Goal: Task Accomplishment & Management: Use online tool/utility

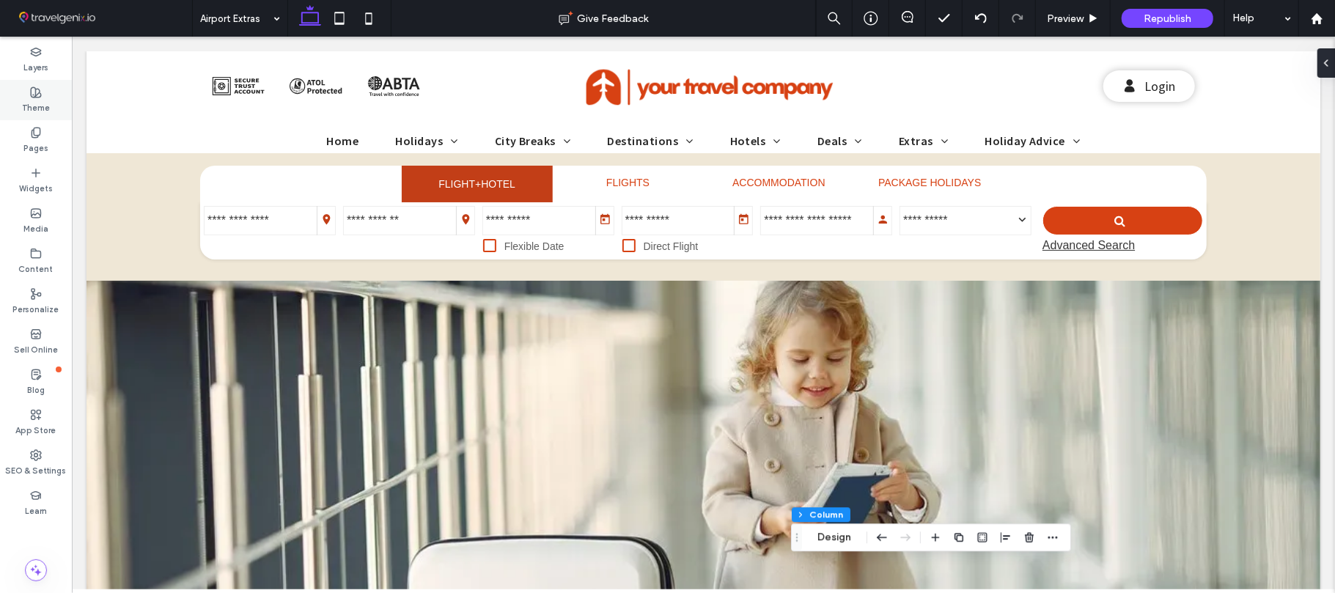
click at [33, 100] on label "Theme" at bounding box center [36, 106] width 28 height 16
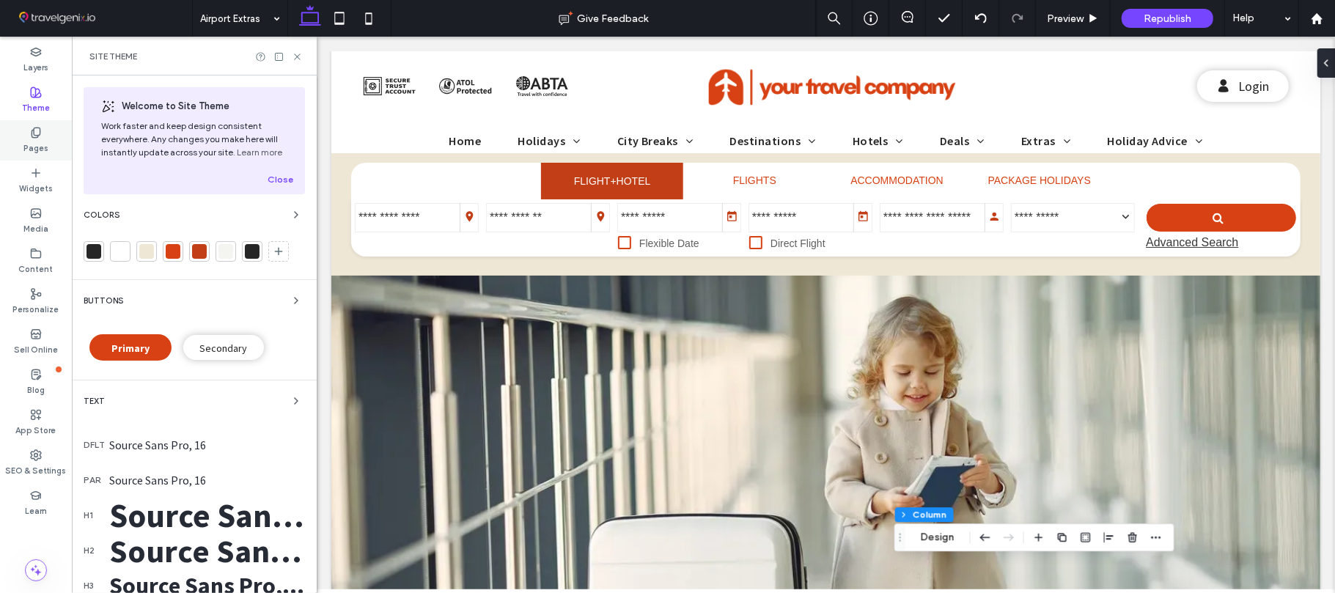
click at [24, 133] on div "Pages" at bounding box center [36, 140] width 72 height 40
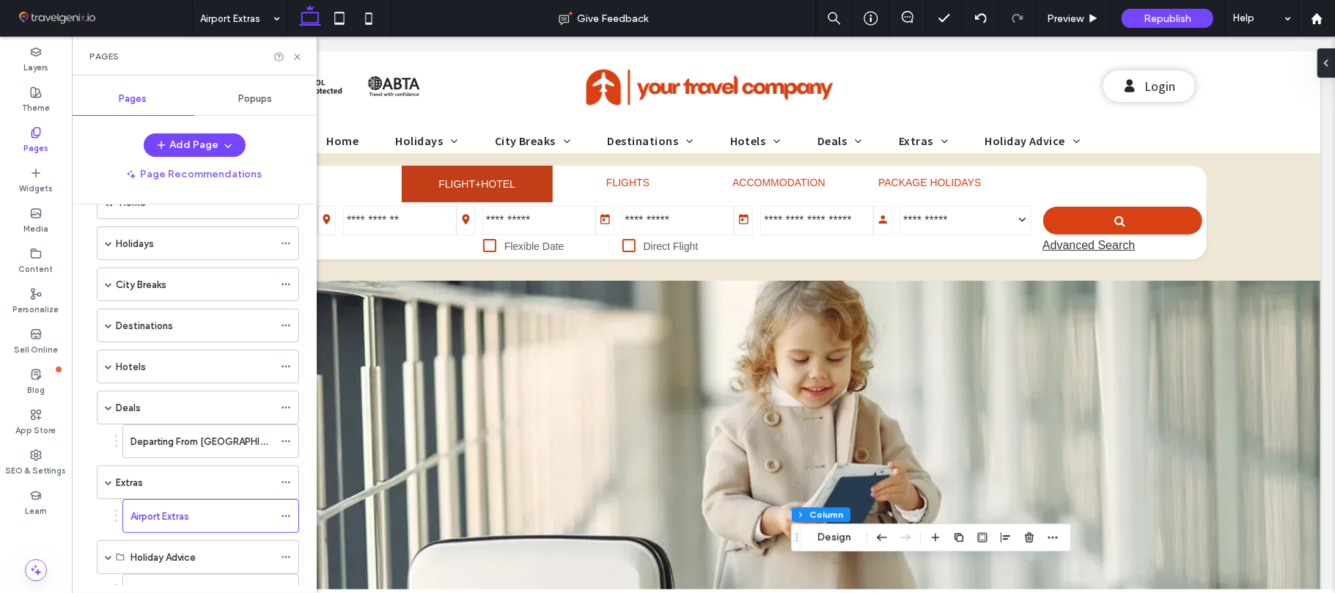
scroll to position [42, 0]
click at [111, 256] on span at bounding box center [108, 246] width 7 height 32
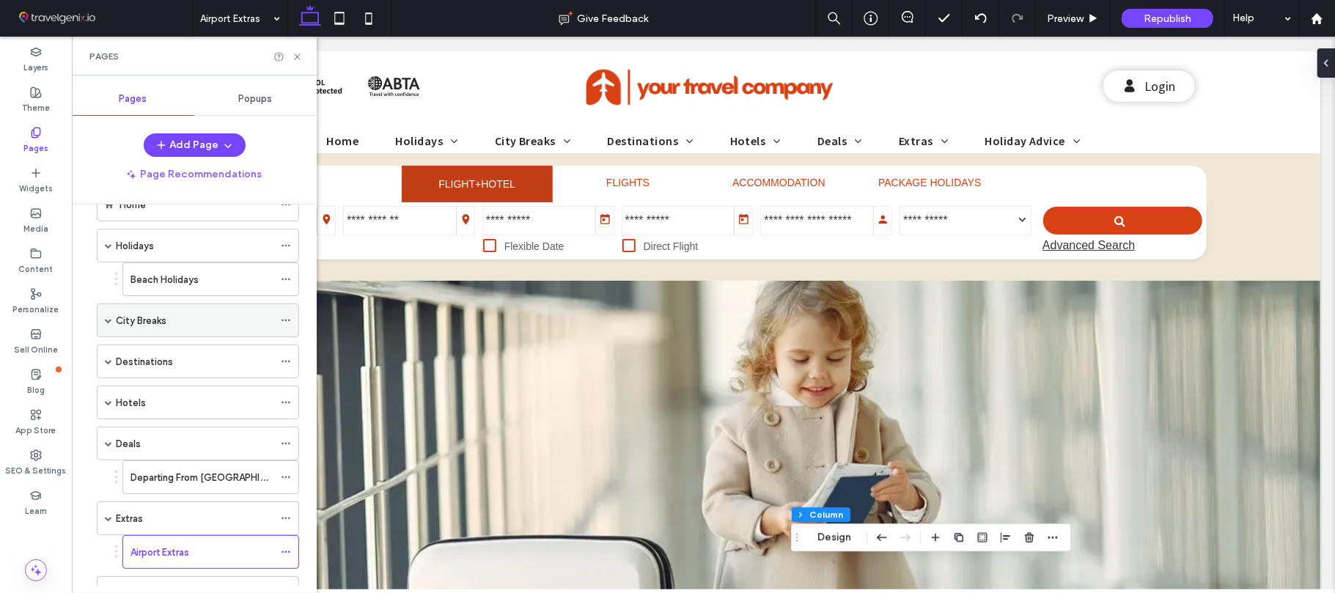
click at [109, 323] on span at bounding box center [108, 320] width 7 height 7
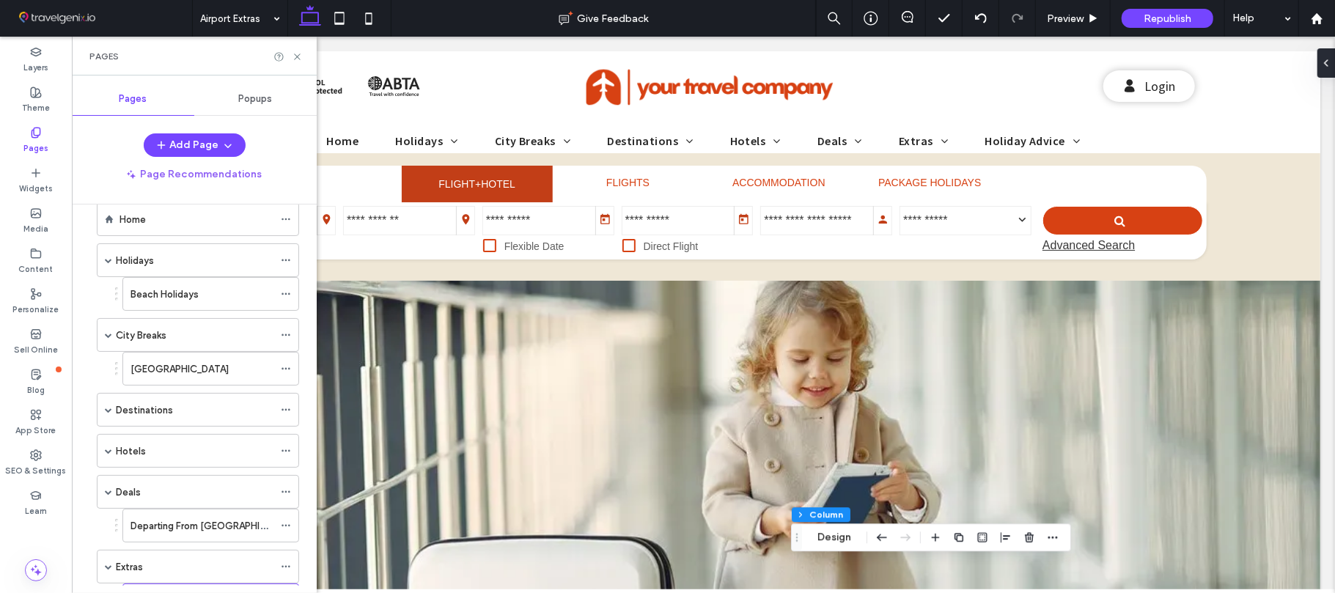
scroll to position [18, 0]
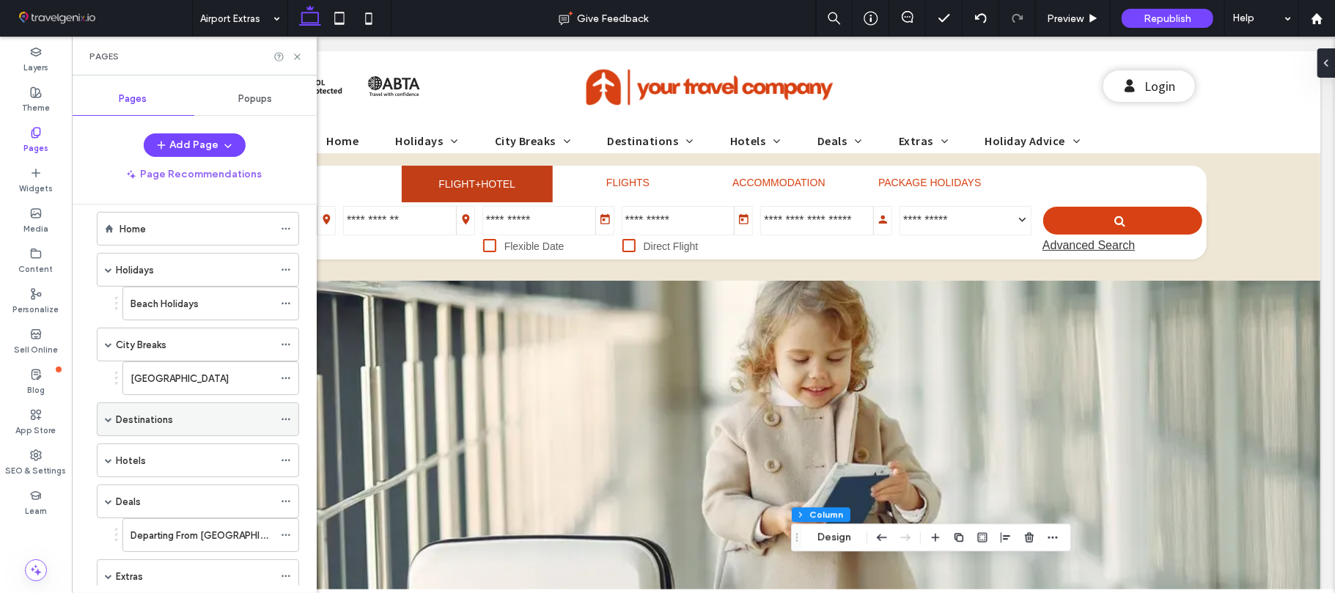
click at [106, 423] on span at bounding box center [108, 419] width 7 height 7
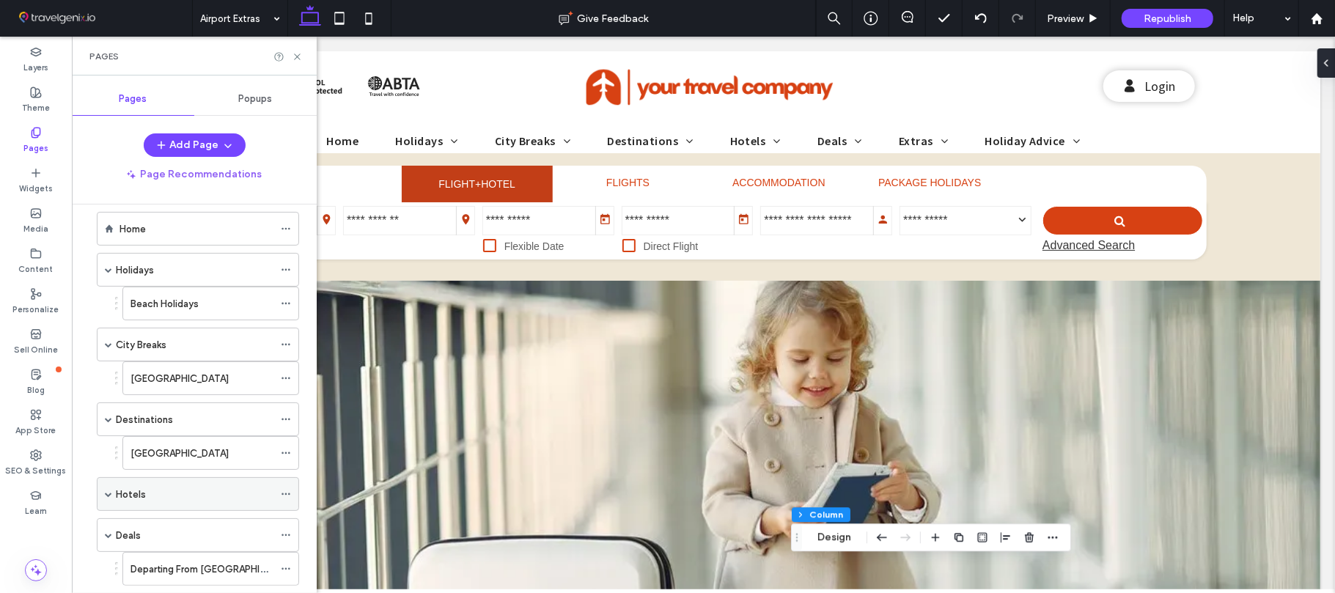
click at [107, 498] on span at bounding box center [108, 494] width 7 height 7
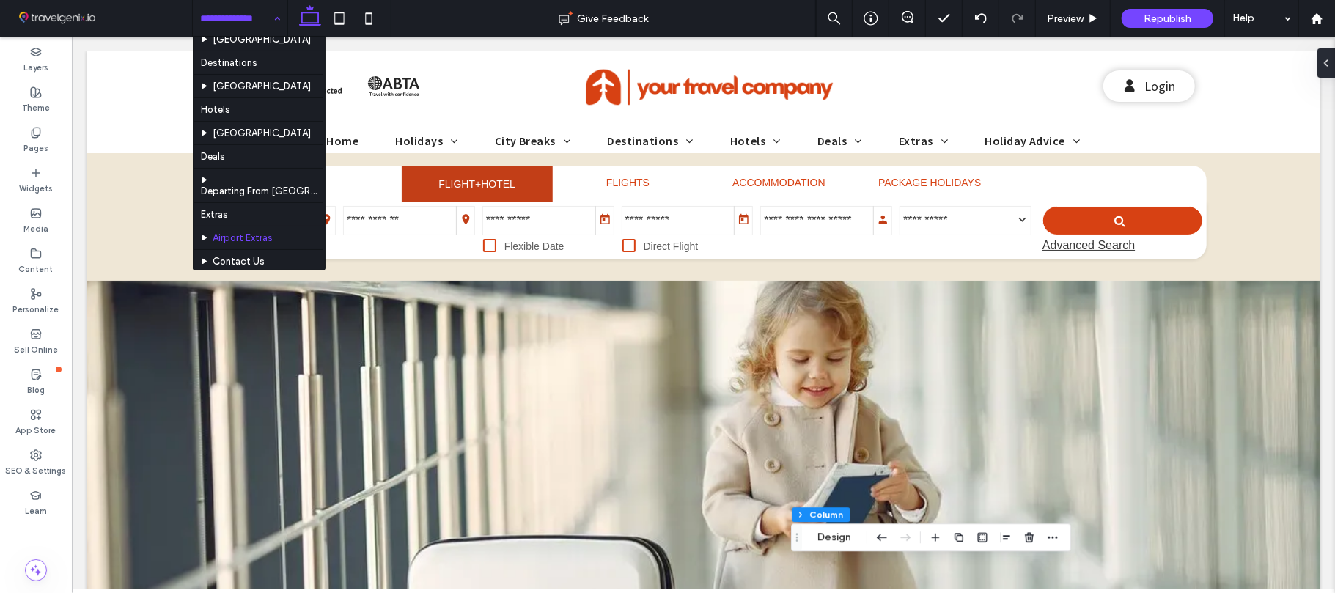
scroll to position [106, 0]
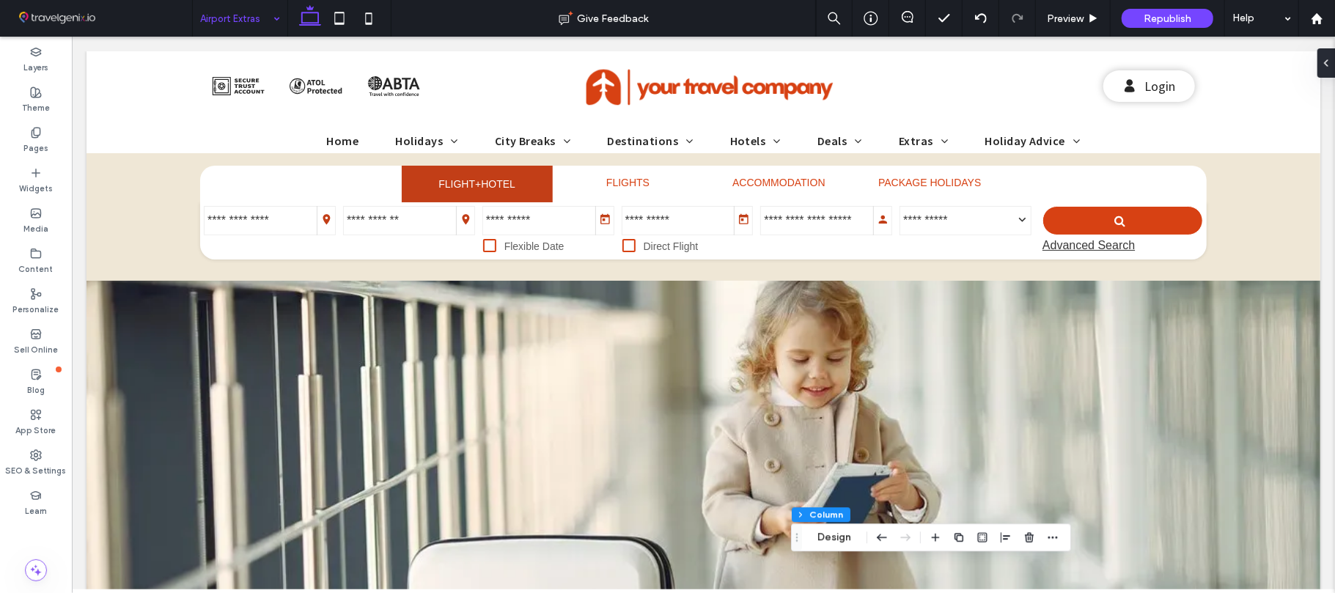
drag, startPoint x: 296, startPoint y: 44, endPoint x: 232, endPoint y: 18, distance: 69.1
click at [232, 18] on input at bounding box center [236, 18] width 73 height 37
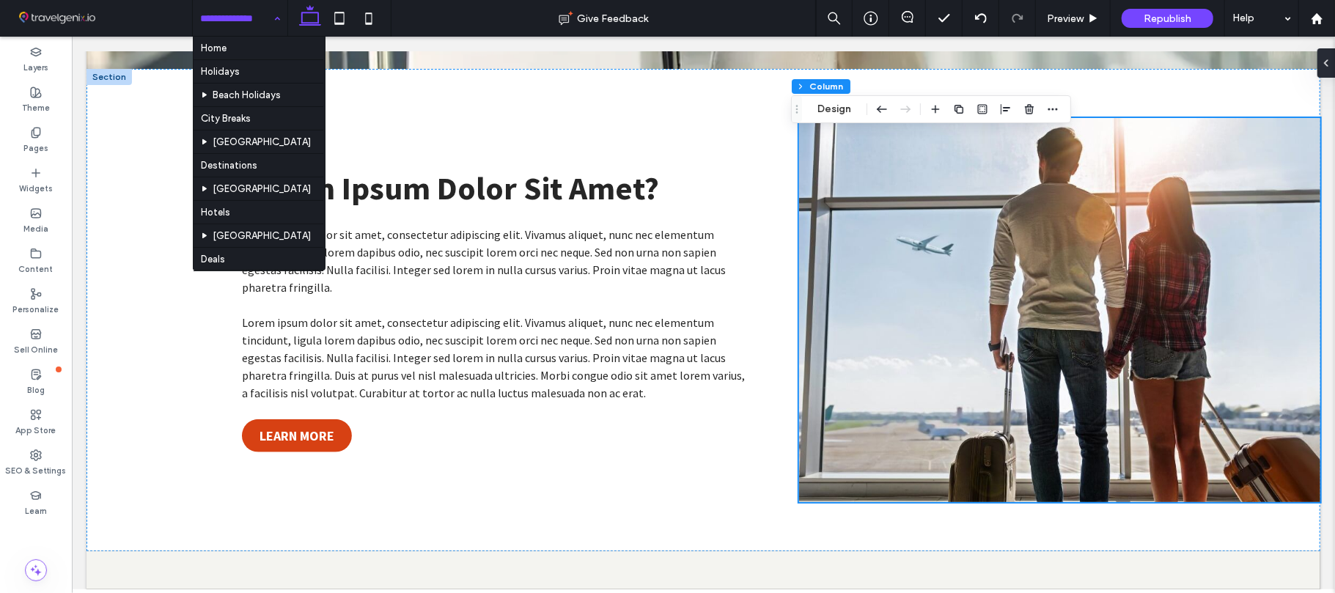
scroll to position [517, 0]
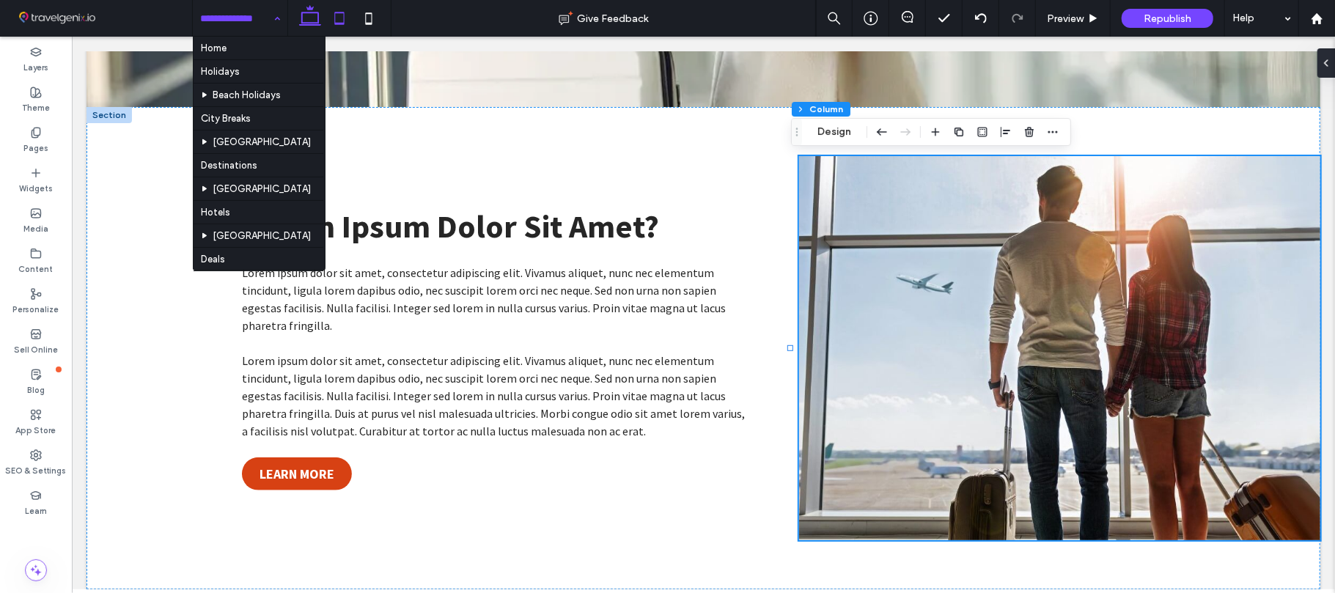
click at [338, 15] on icon at bounding box center [339, 18] width 29 height 29
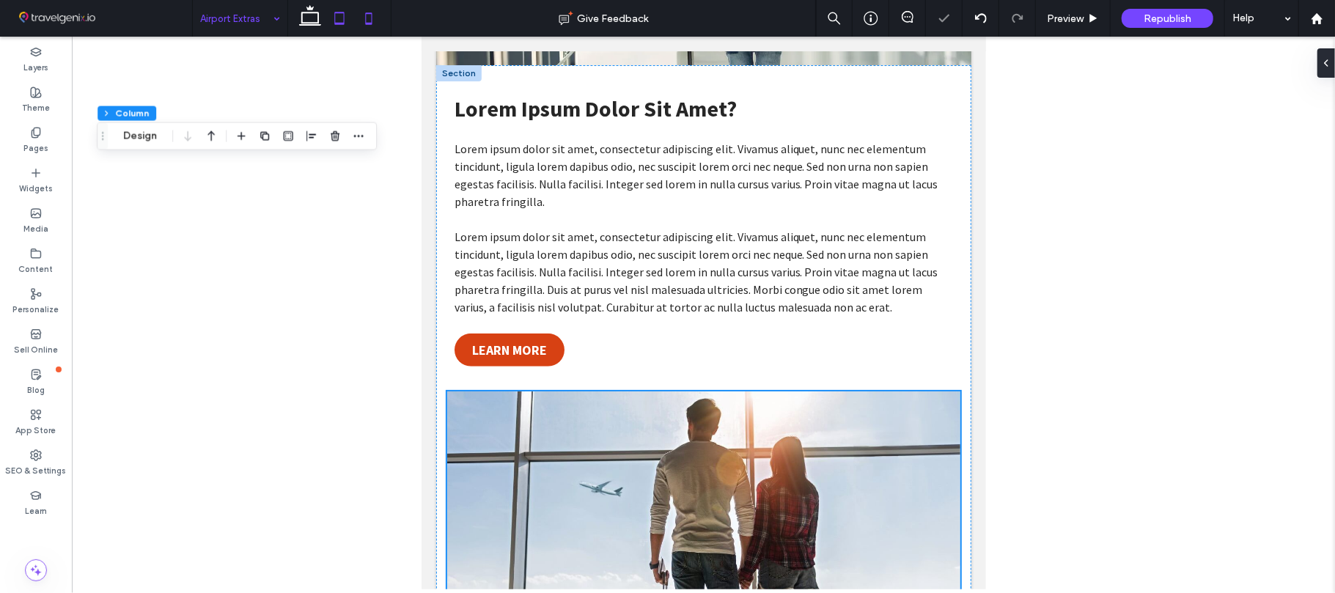
type input "**"
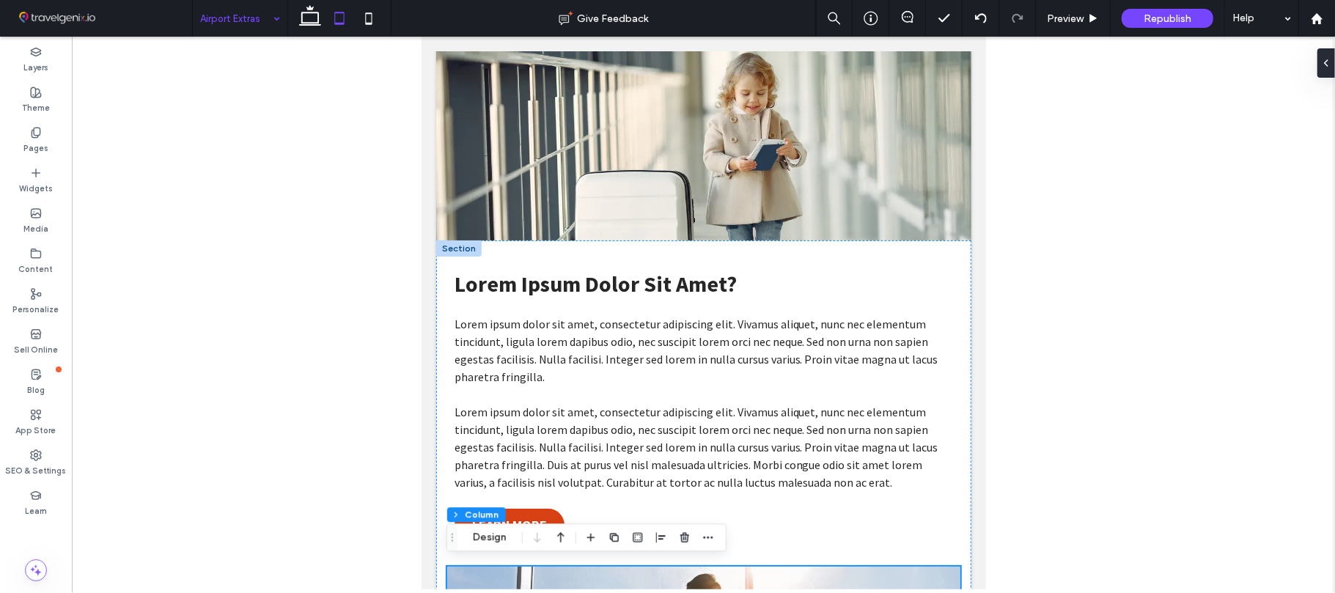
scroll to position [826, 0]
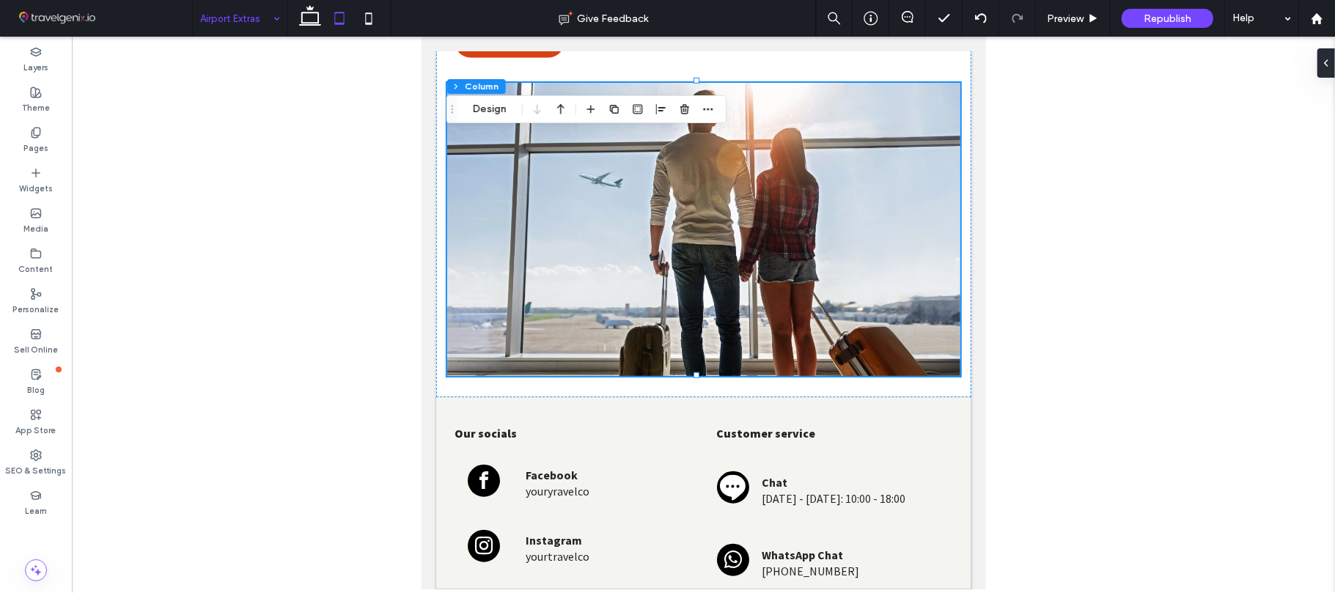
click at [987, 352] on div at bounding box center [704, 313] width 1264 height 553
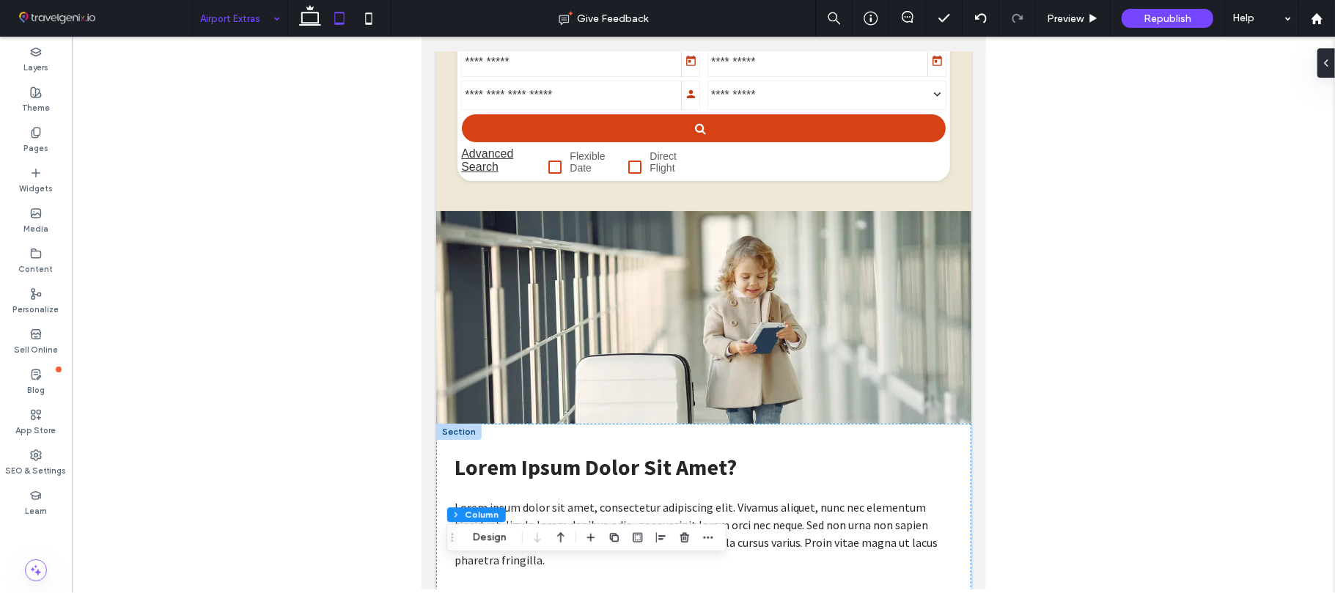
scroll to position [0, 0]
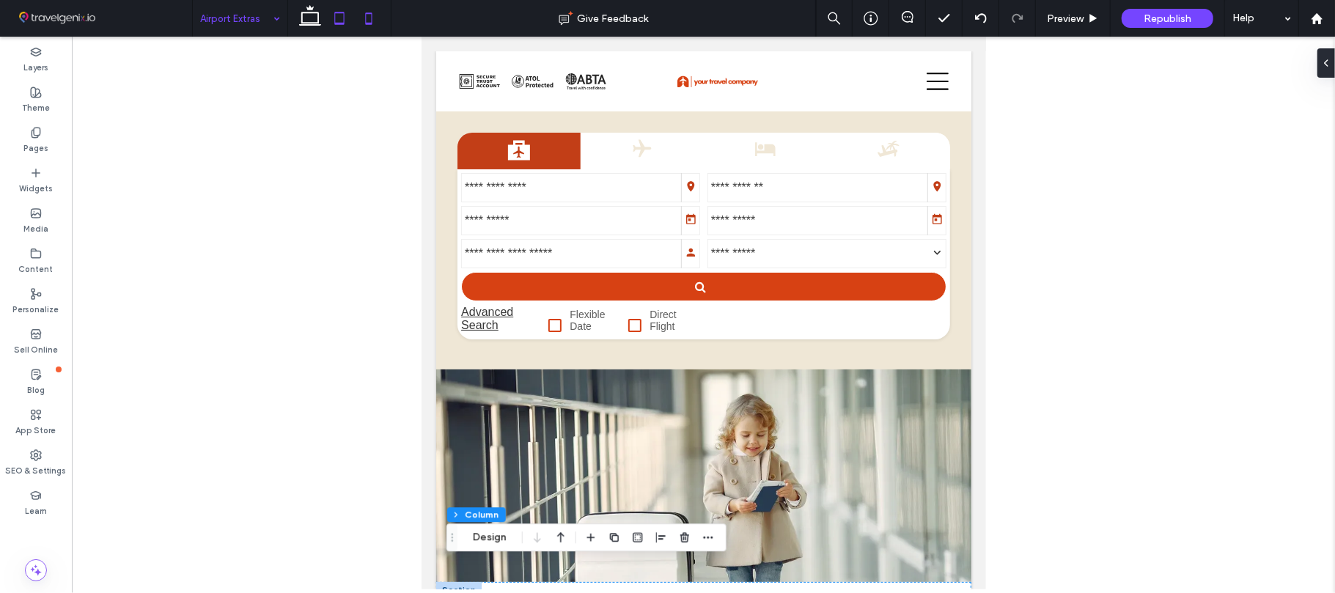
drag, startPoint x: 384, startPoint y: 35, endPoint x: 371, endPoint y: 25, distance: 16.7
click at [385, 36] on div at bounding box center [339, 18] width 104 height 37
click at [370, 24] on use at bounding box center [369, 18] width 7 height 12
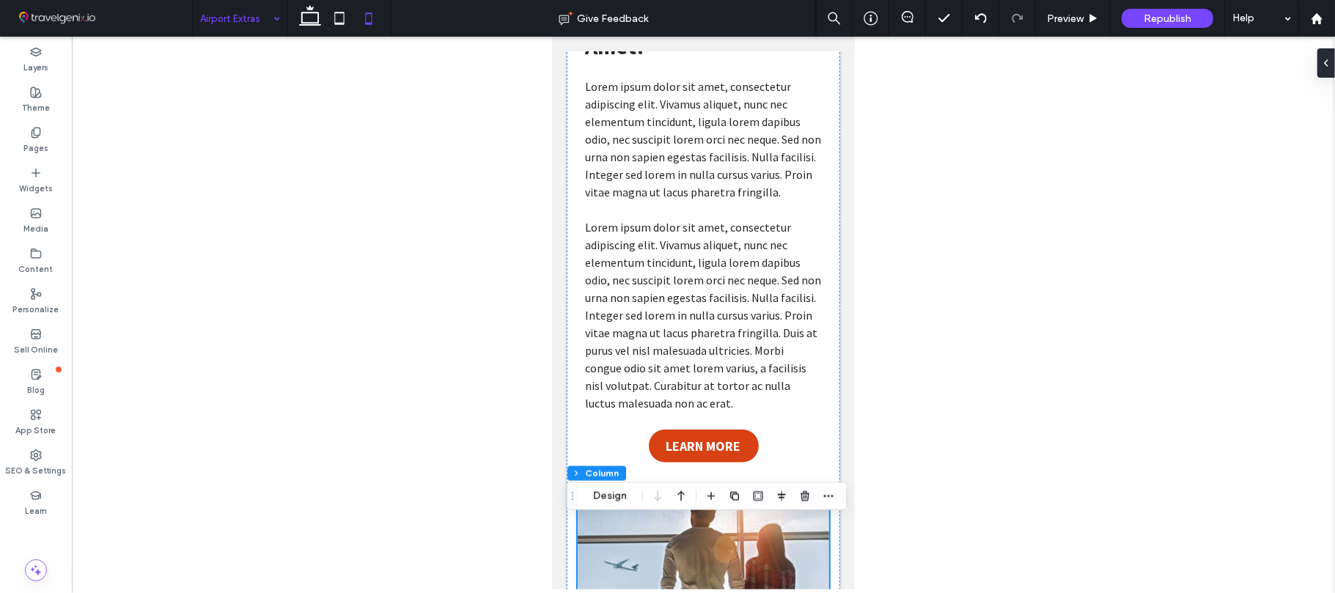
scroll to position [541, 0]
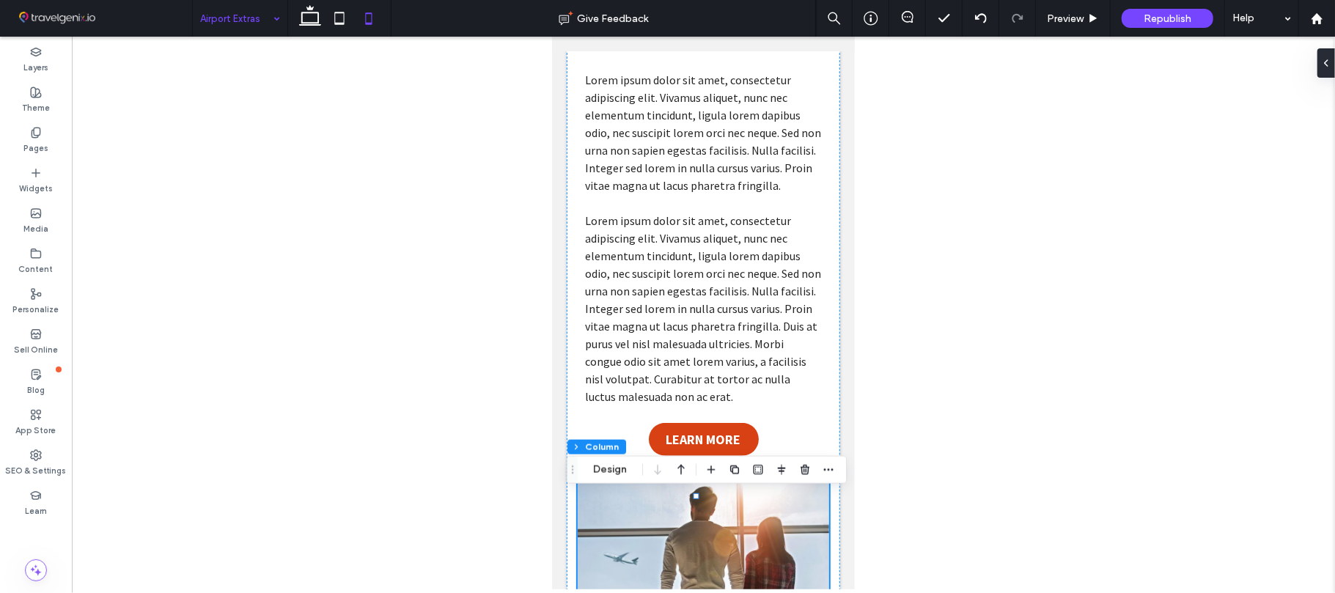
drag, startPoint x: 843, startPoint y: 134, endPoint x: 1421, endPoint y: 252, distance: 590.4
click at [670, 447] on span "LEARN MORE" at bounding box center [703, 438] width 75 height 17
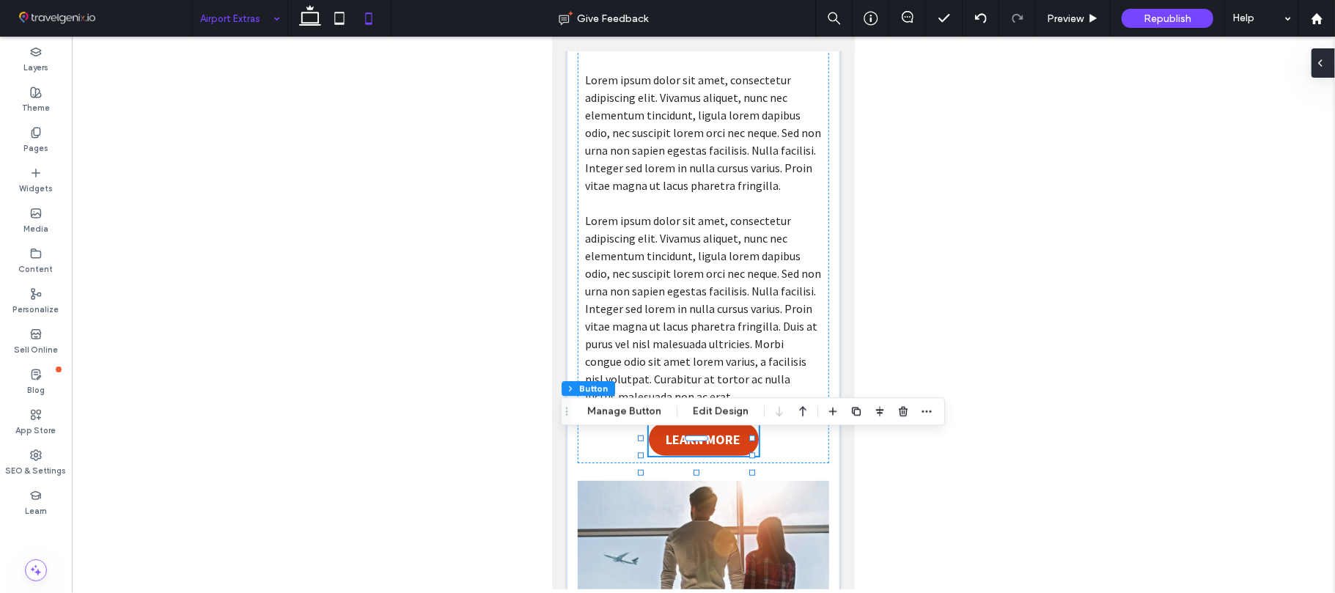
click at [1327, 73] on div at bounding box center [1323, 62] width 23 height 29
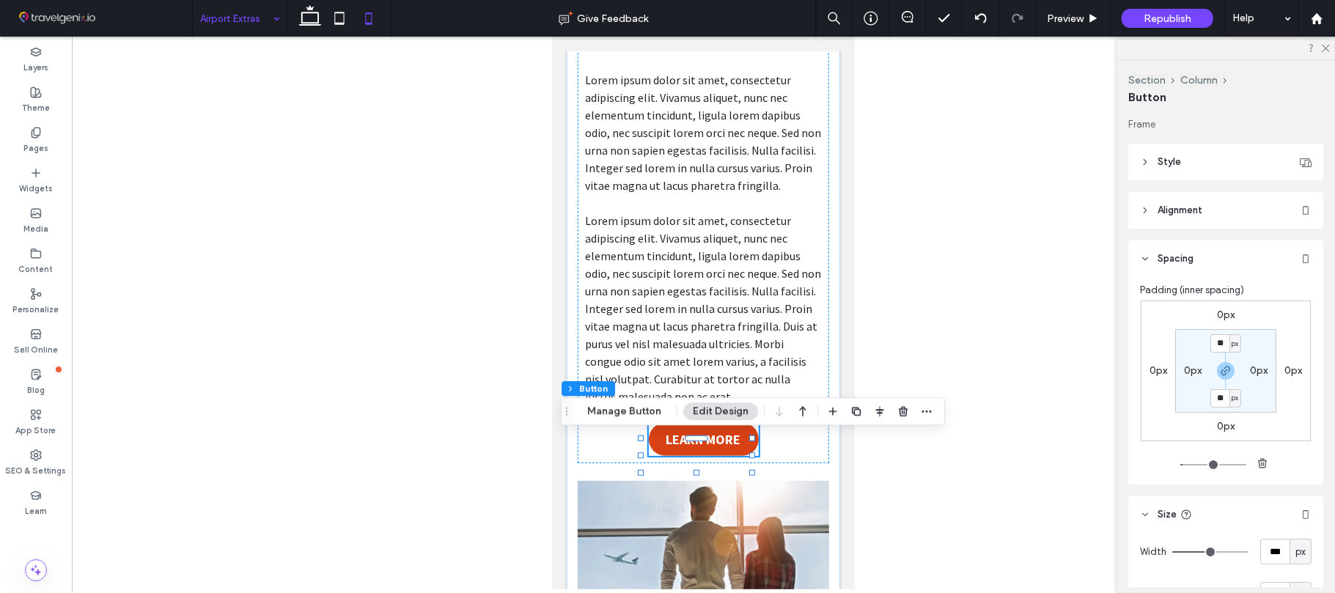
click at [1191, 216] on span "Alignment" at bounding box center [1180, 210] width 45 height 15
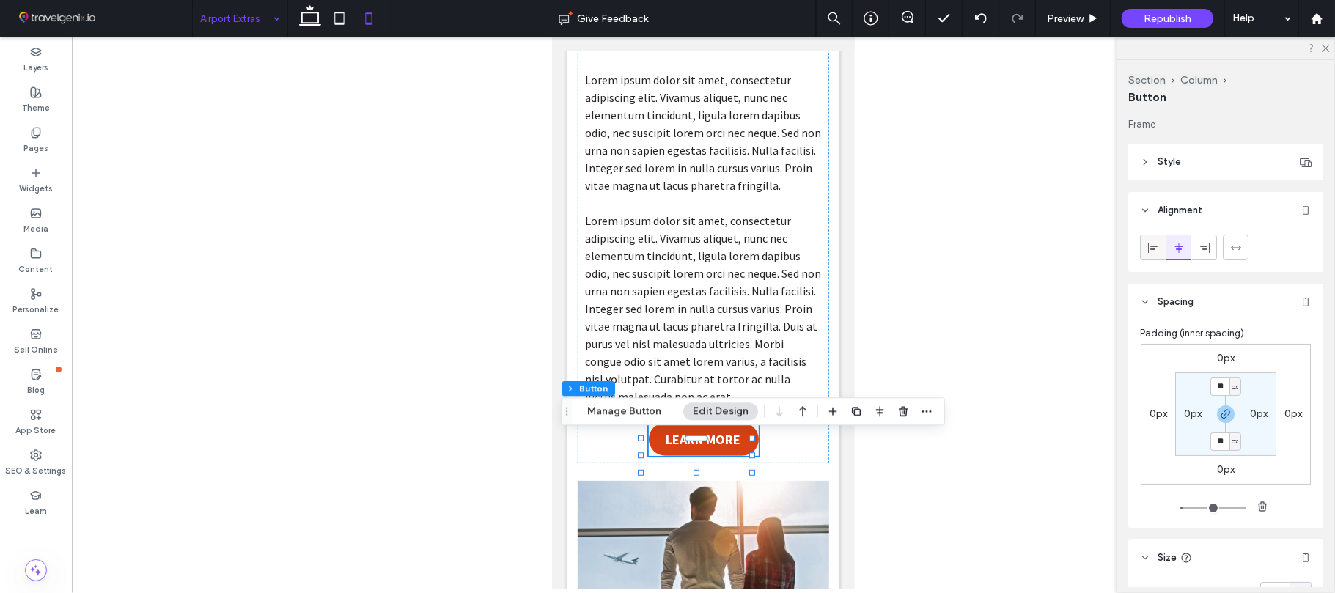
click at [1154, 243] on icon at bounding box center [1154, 248] width 12 height 12
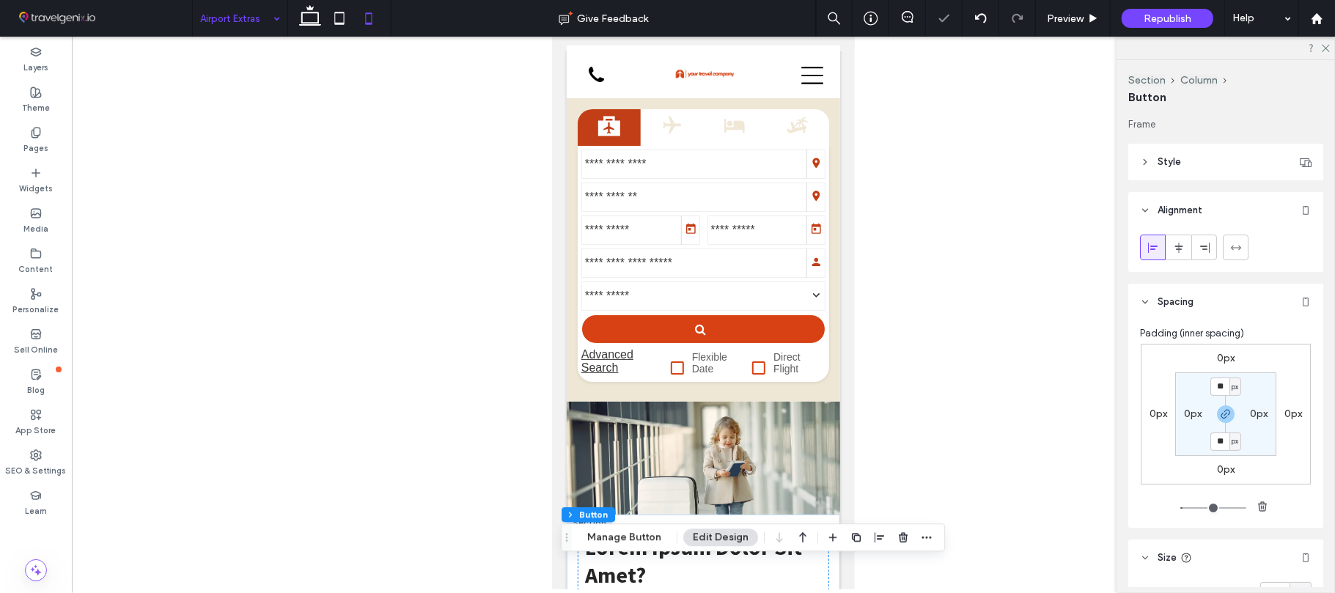
scroll to position [0, 0]
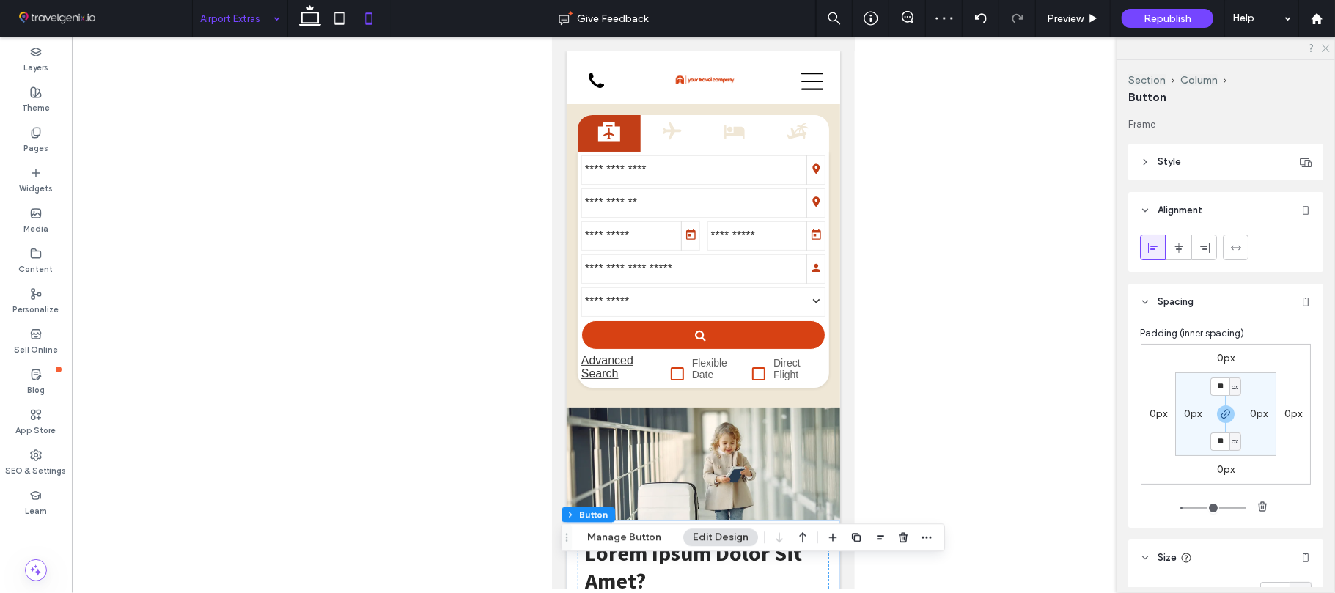
click at [1327, 50] on icon at bounding box center [1326, 48] width 10 height 10
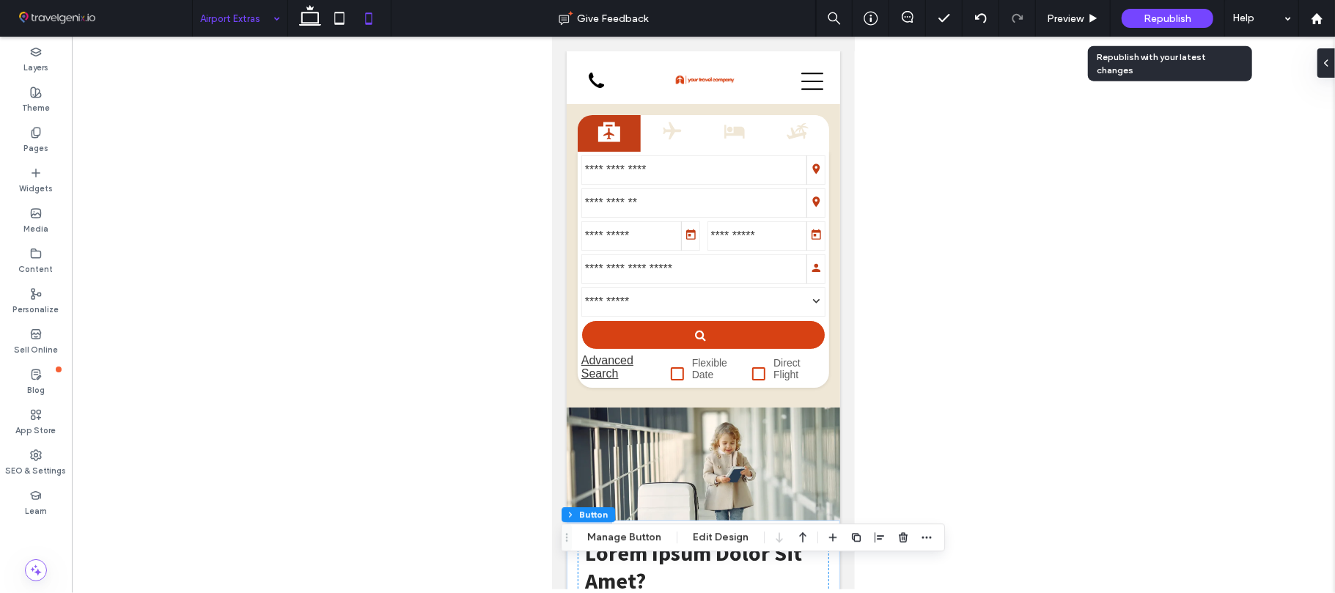
click at [1146, 27] on div "Republish" at bounding box center [1168, 18] width 92 height 19
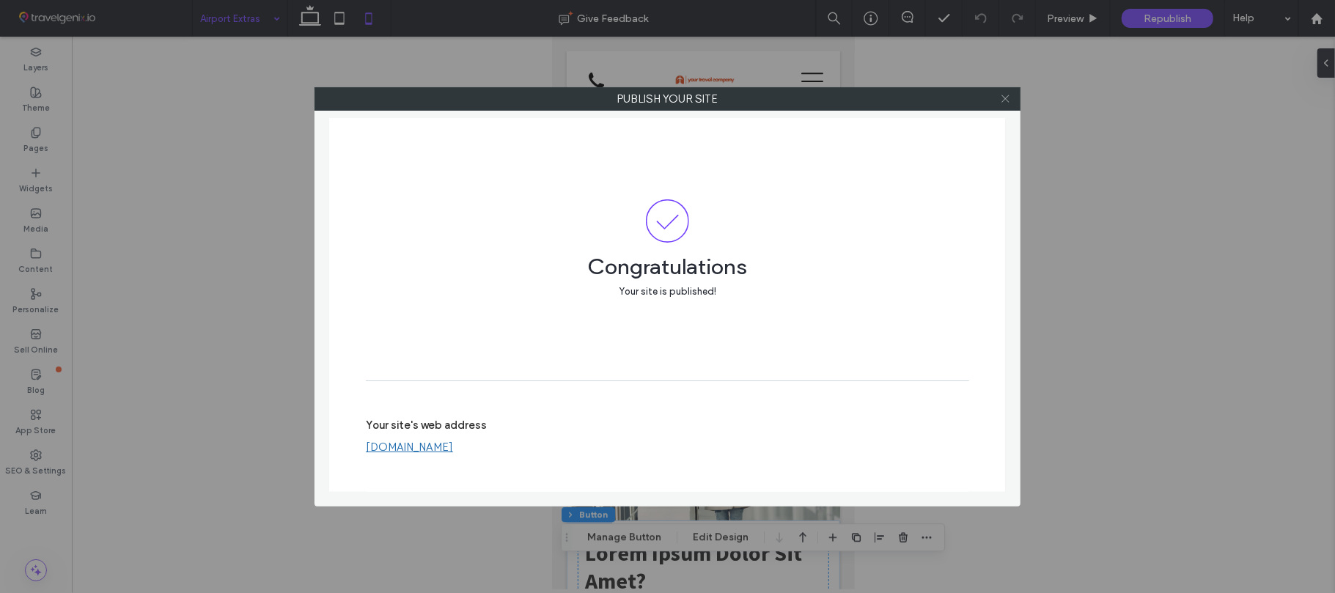
click at [1006, 98] on icon at bounding box center [1005, 98] width 11 height 11
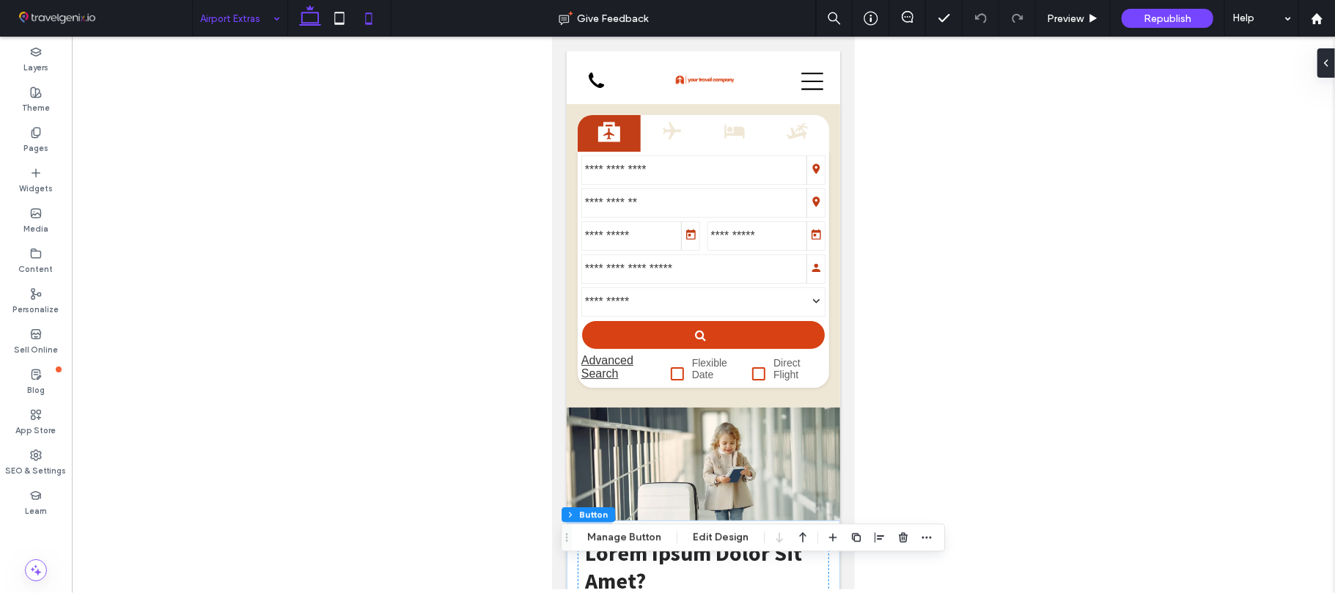
click at [304, 15] on icon at bounding box center [310, 18] width 29 height 29
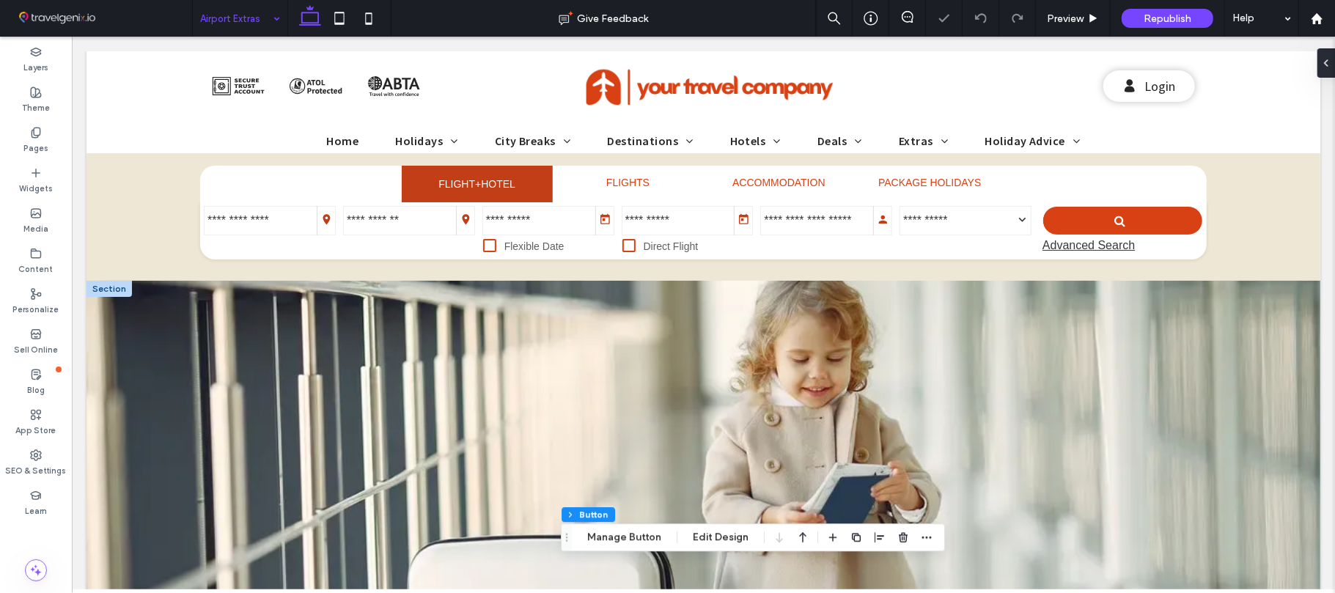
type input "*"
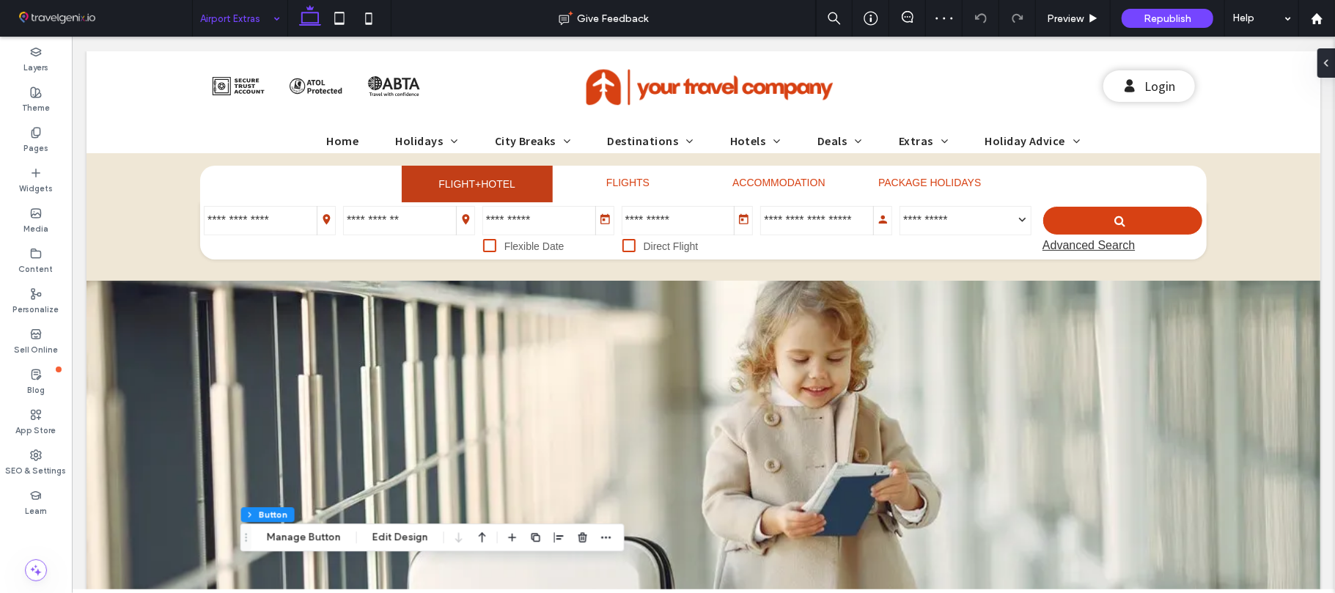
drag, startPoint x: 1333, startPoint y: 133, endPoint x: 1406, endPoint y: 104, distance: 78.7
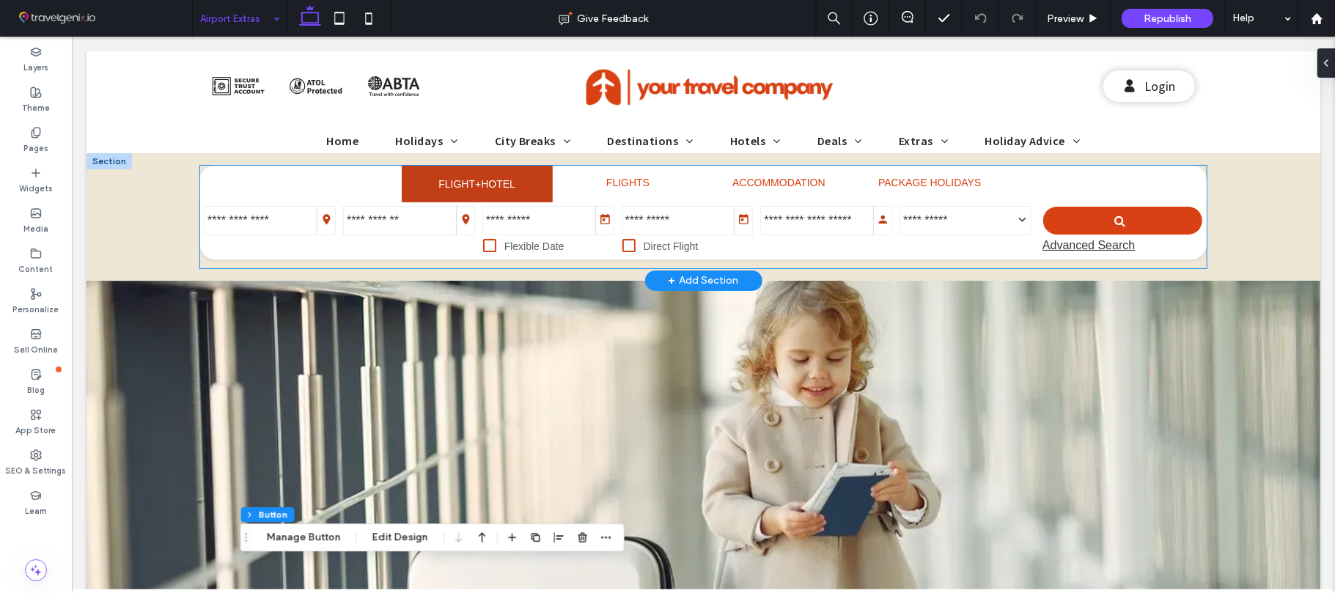
click at [255, 194] on ul "FLIGHT+HOTEL FLIGHTS ACCOMMODATION PACKAGE HOLIDAYS" at bounding box center [702, 183] width 1007 height 37
